Goal: Communication & Community: Share content

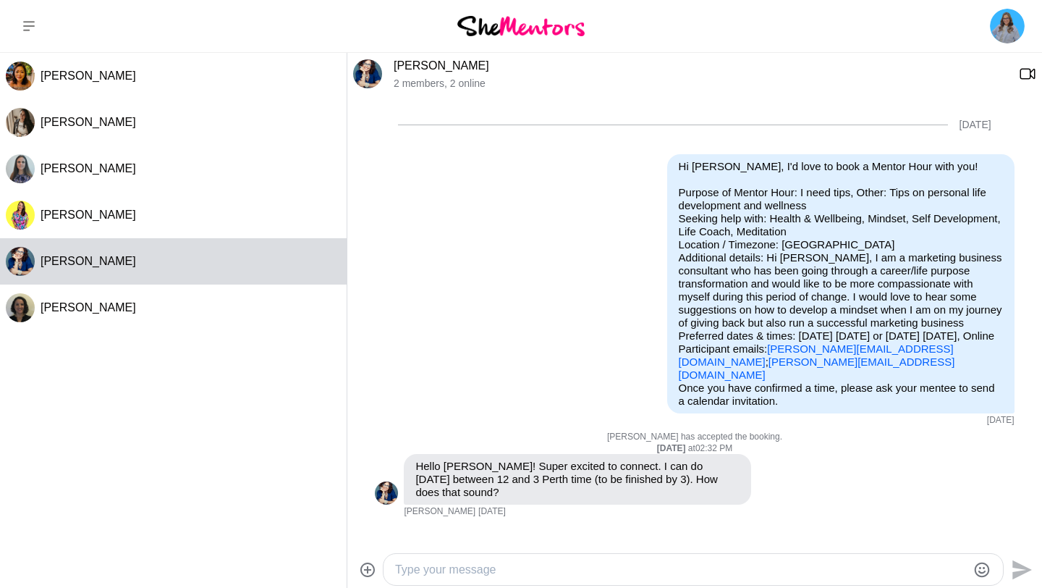
scroll to position [436, 0]
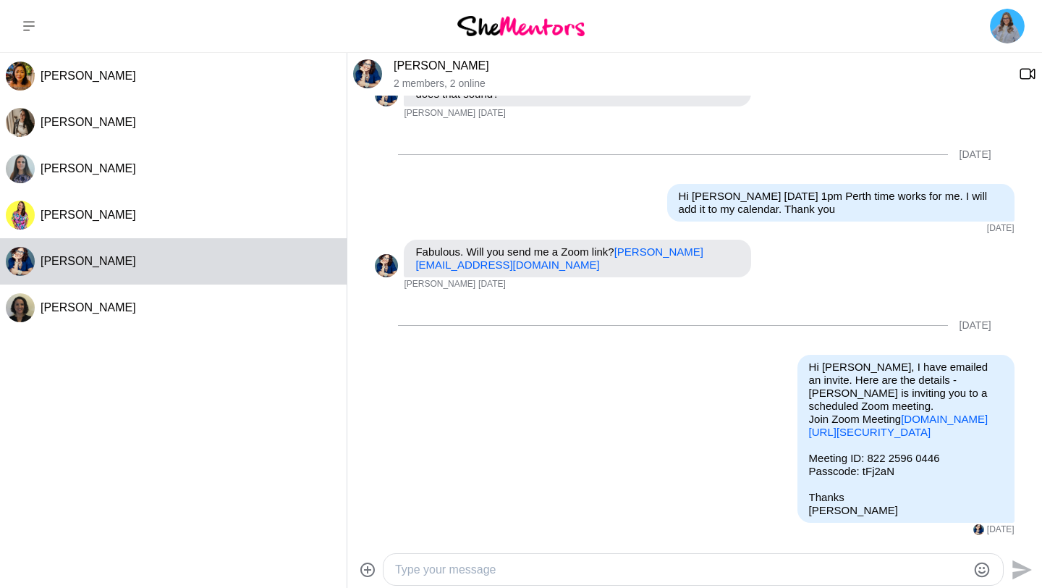
click at [469, 565] on textarea "Type your message" at bounding box center [681, 569] width 572 height 17
paste textarea "[URL][DOMAIN_NAME][SECURITY_DATA]"
type textarea "[URL][DOMAIN_NAME][SECURITY_DATA]"
click at [415, 245] on link "[PERSON_NAME][EMAIL_ADDRESS][DOMAIN_NAME]" at bounding box center [559, 257] width 288 height 25
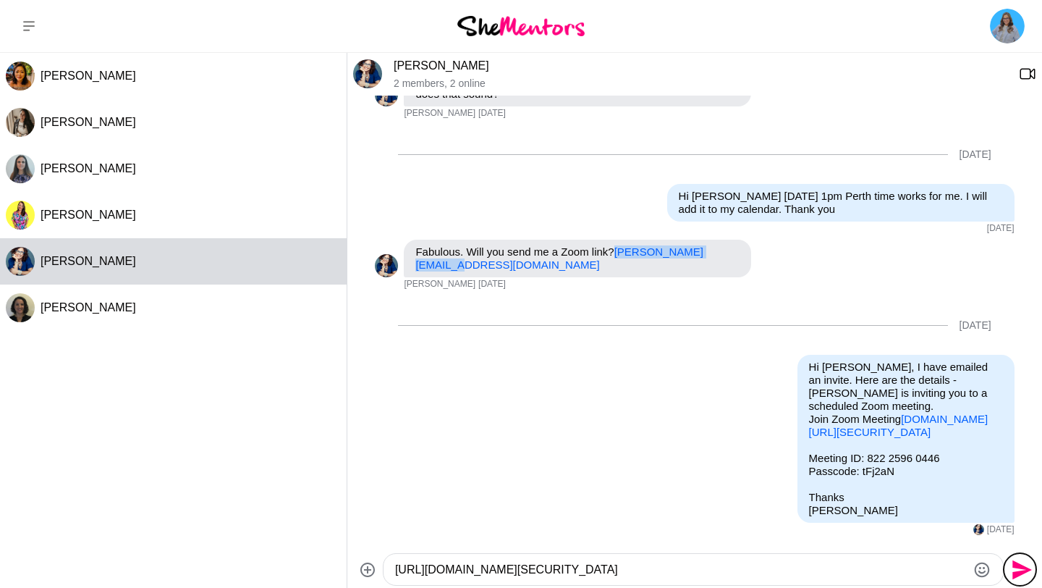
click at [1023, 565] on icon "Send" at bounding box center [1020, 569] width 23 height 23
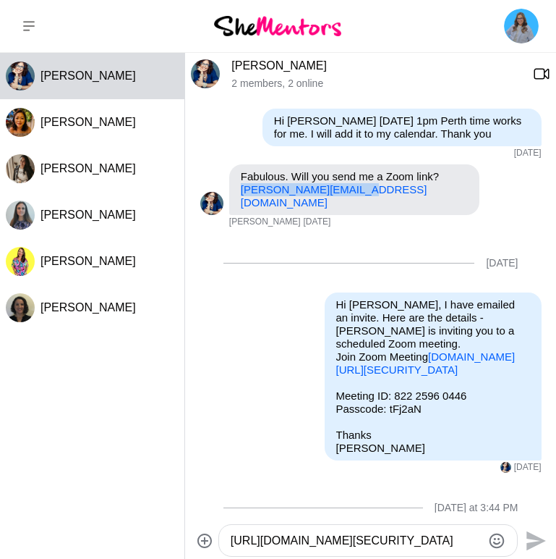
scroll to position [577, 0]
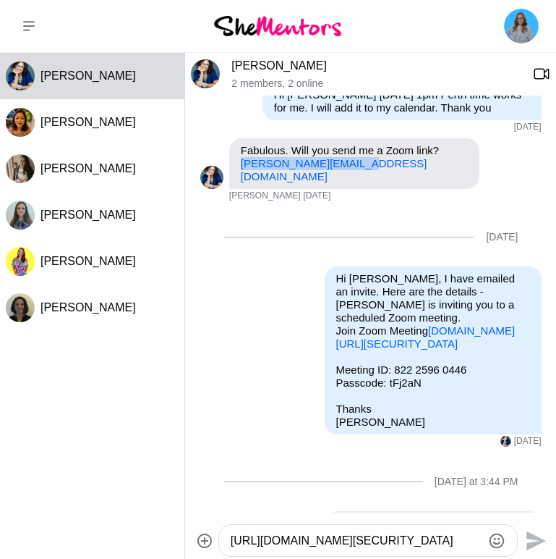
click at [293, 543] on textarea "[URL][DOMAIN_NAME][SECURITY_DATA]" at bounding box center [357, 540] width 252 height 17
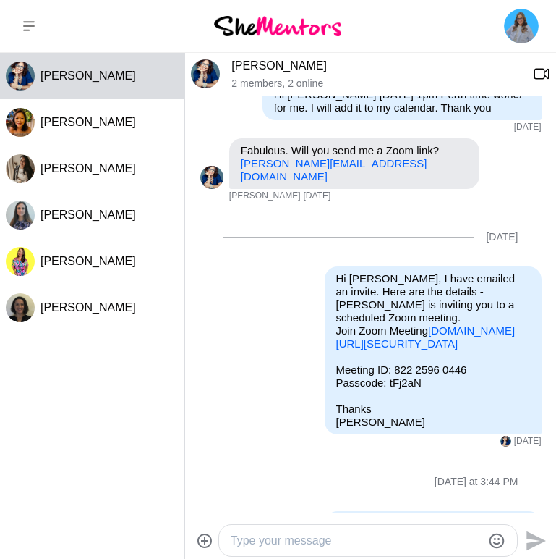
paste textarea "Join Zoom Meeting [URL][DOMAIN_NAME][SECURITY_DATA] Password: [SECURITY_DATA] O…"
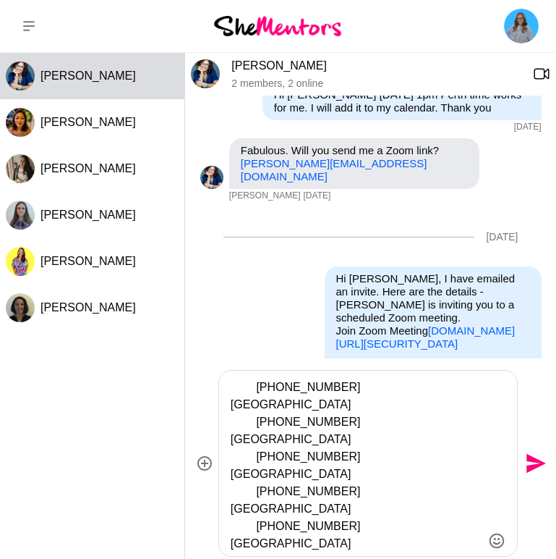
scroll to position [313, 0]
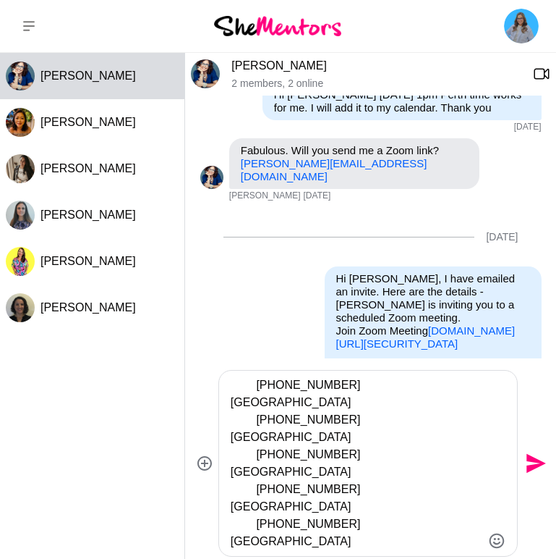
drag, startPoint x: 405, startPoint y: 540, endPoint x: 236, endPoint y: 475, distance: 181.1
click at [236, 475] on textarea "Join Zoom Meeting [URL][DOMAIN_NAME][SECURITY_DATA] Password: [SECURITY_DATA] O…" at bounding box center [357, 463] width 252 height 174
type textarea "Join Zoom Meeting [URL][DOMAIN_NAME][SECURITY_DATA] Password: [SECURITY_DATA] O…"
click at [528, 461] on icon "Send" at bounding box center [537, 464] width 20 height 20
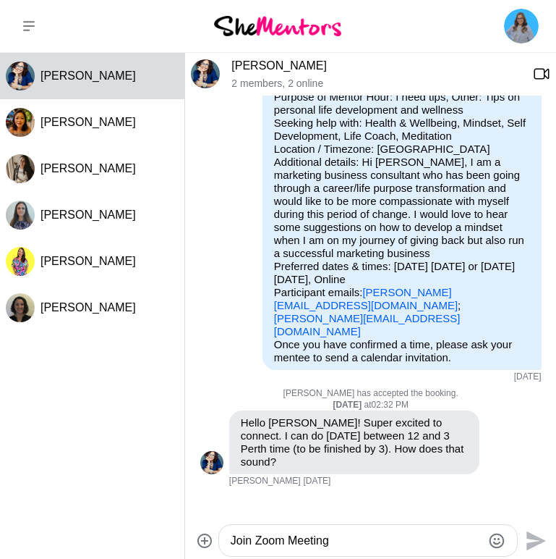
scroll to position [107, 0]
